Goal: Information Seeking & Learning: Learn about a topic

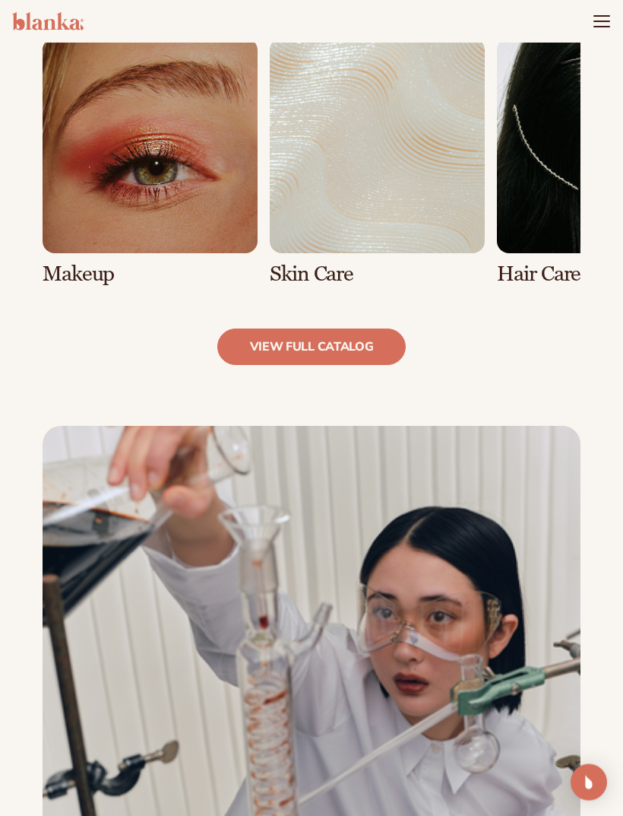
scroll to position [1147, 0]
click at [455, 199] on link "2 / 8" at bounding box center [377, 162] width 215 height 248
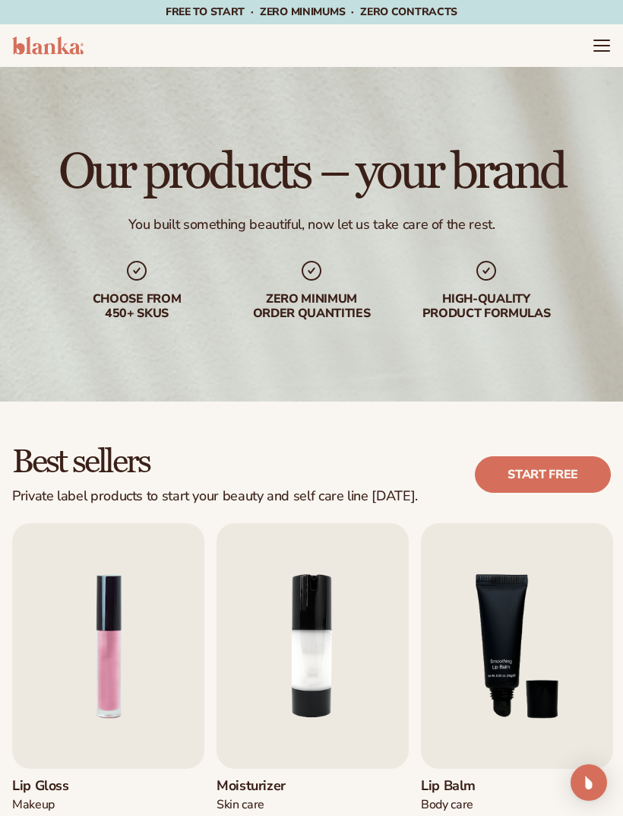
click at [599, 51] on icon "Menu" at bounding box center [602, 51] width 15 height 0
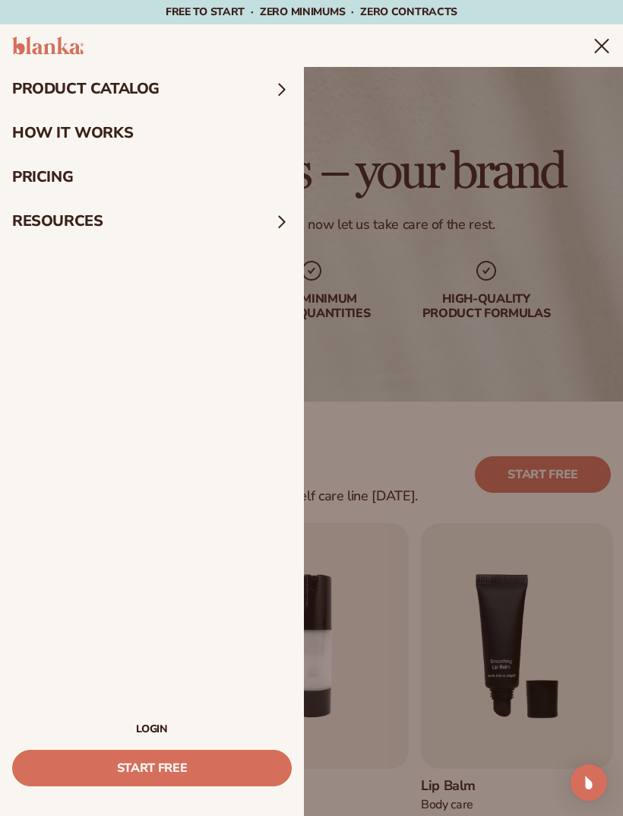
click at [85, 173] on link "pricing" at bounding box center [152, 177] width 304 height 44
